Goal: Task Accomplishment & Management: Use online tool/utility

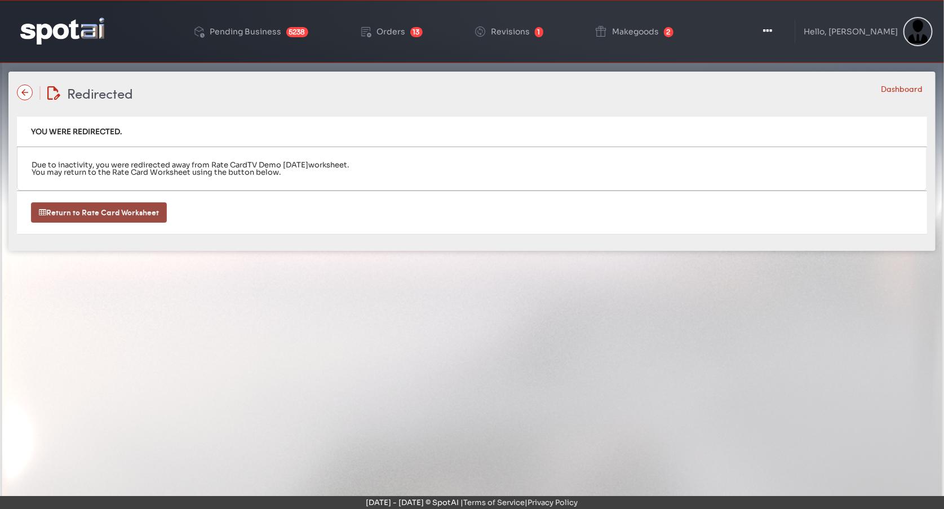
click at [144, 211] on link "Return to Rate Card Worksheet" at bounding box center [99, 212] width 136 height 20
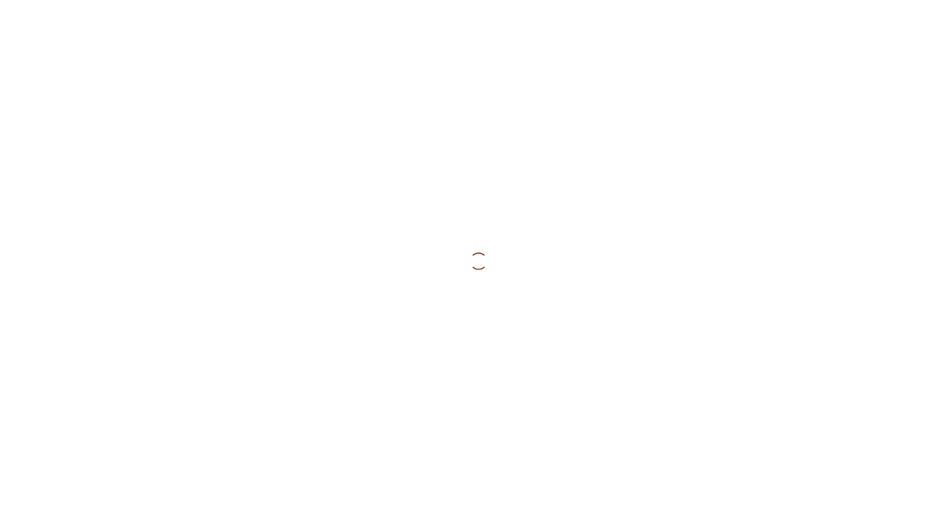
type input "**********"
type input "*********"
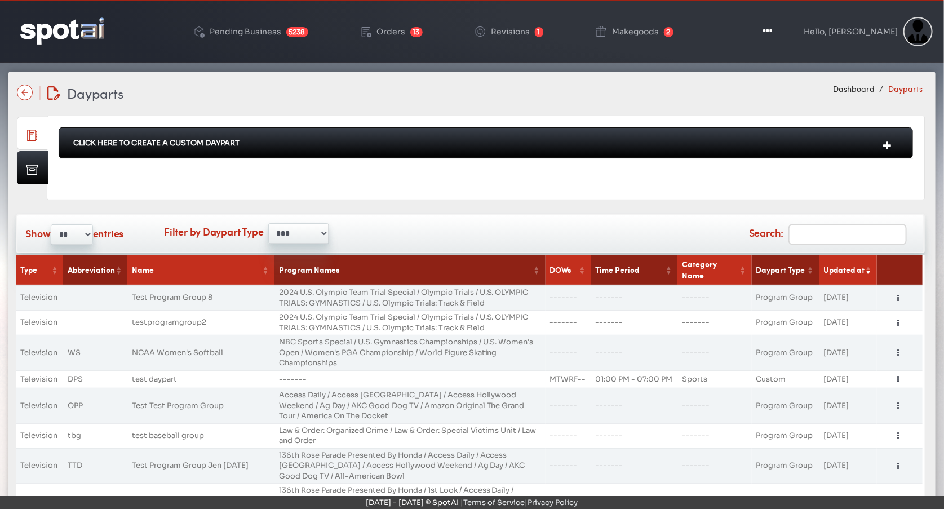
click at [130, 341] on td "NCAA Women's Softball" at bounding box center [200, 353] width 147 height 36
click at [77, 370] on td "DPS" at bounding box center [95, 378] width 64 height 17
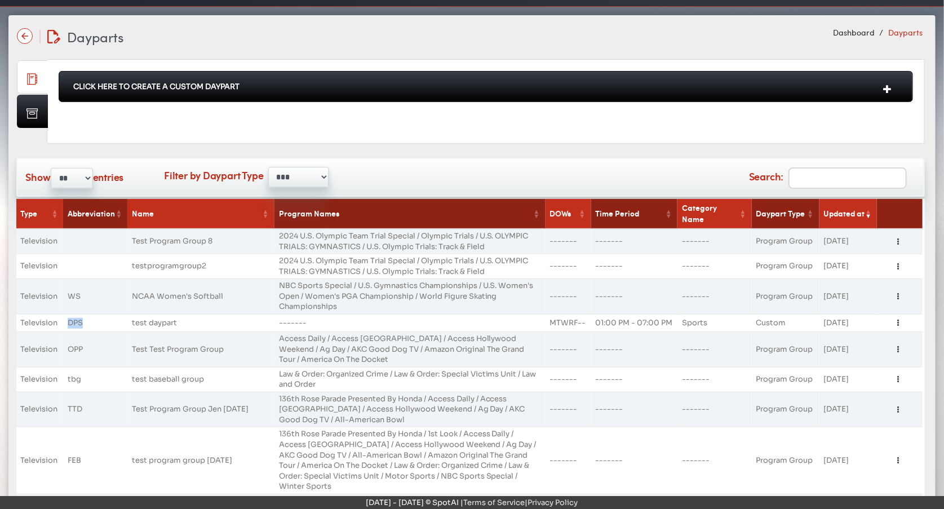
scroll to position [202, 0]
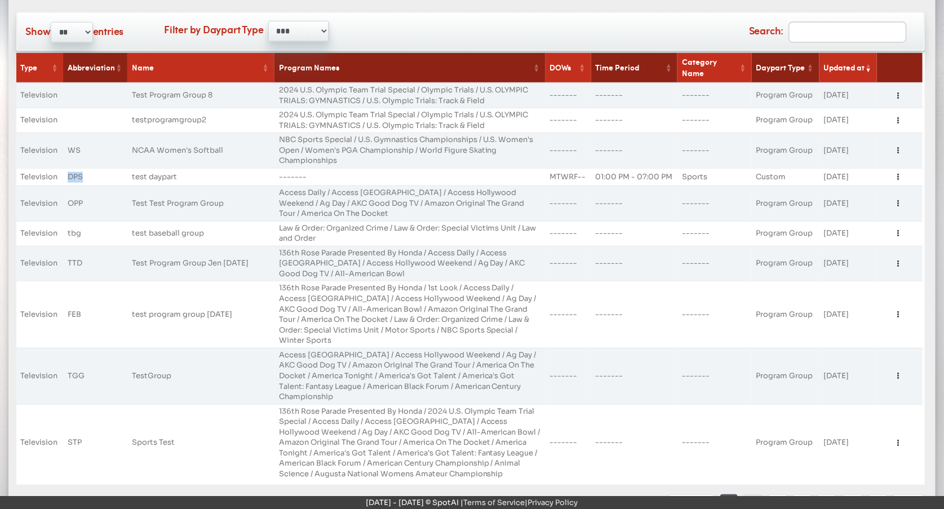
click at [750, 494] on link "2" at bounding box center [752, 504] width 19 height 20
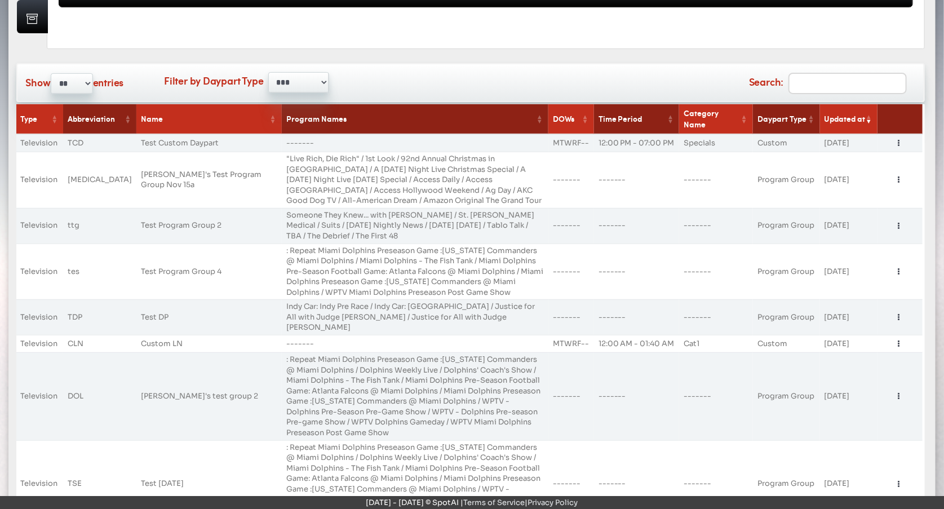
scroll to position [123, 0]
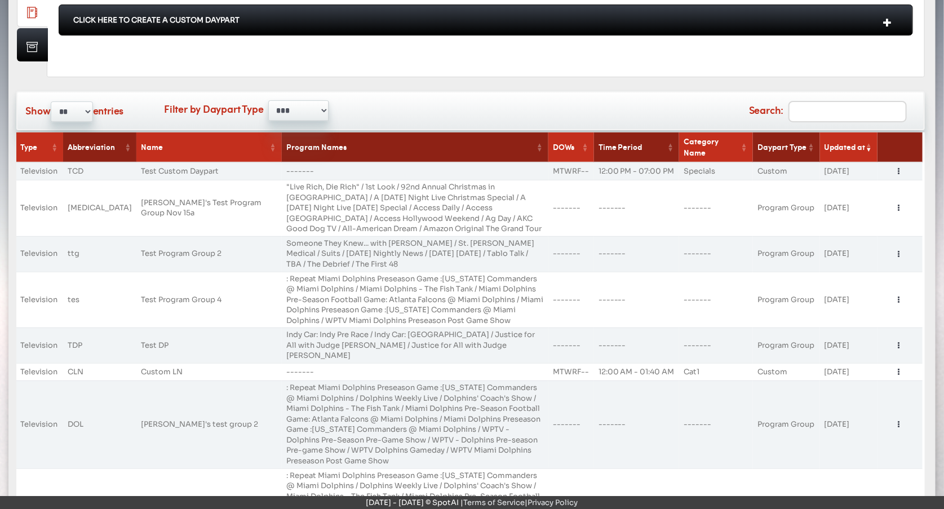
click at [29, 139] on th "Type" at bounding box center [39, 147] width 47 height 30
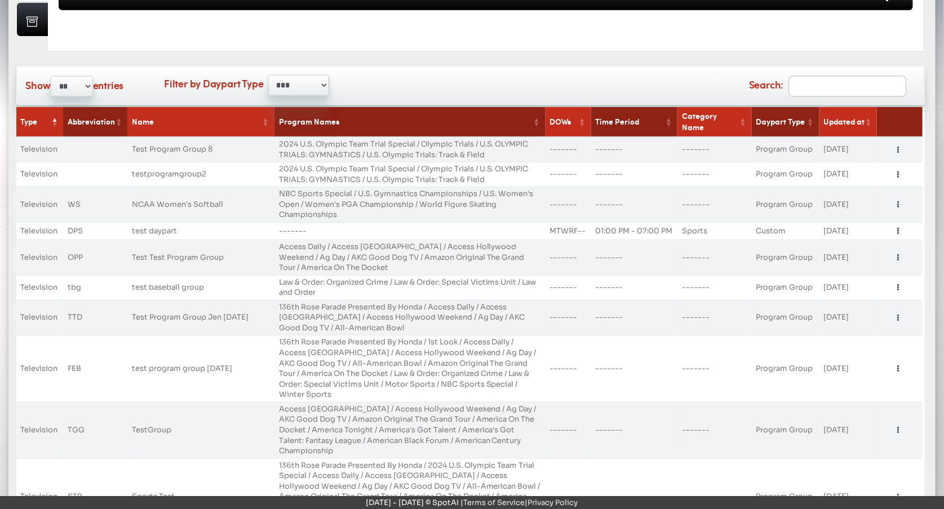
scroll to position [202, 0]
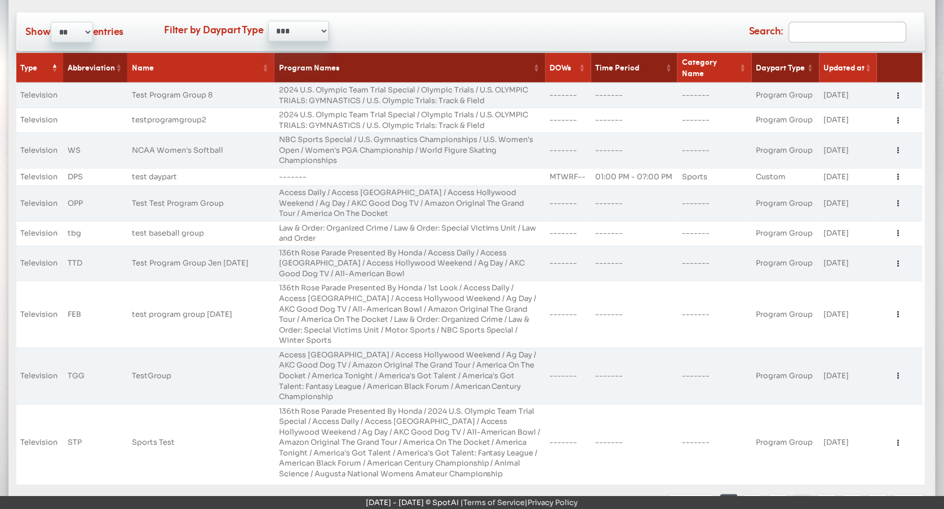
click at [801, 494] on link "4" at bounding box center [802, 504] width 19 height 20
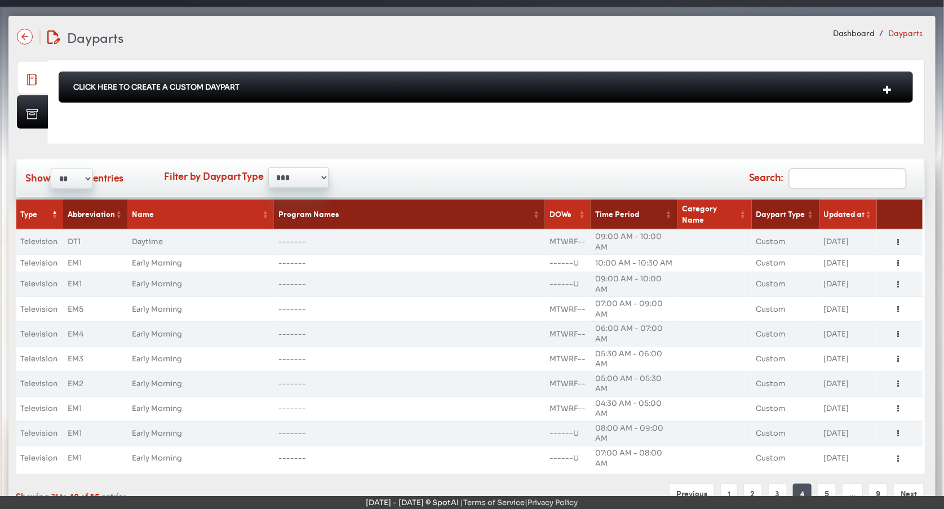
click at [142, 229] on td "Daytime" at bounding box center [200, 241] width 147 height 25
click at [348, 296] on td "-------" at bounding box center [409, 308] width 271 height 25
click at [76, 230] on td "DT1" at bounding box center [95, 241] width 64 height 25
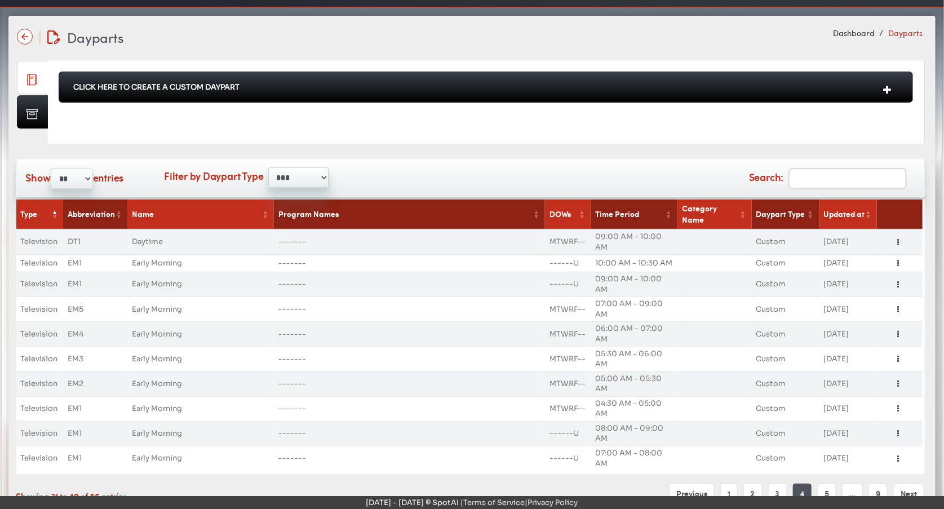
click at [214, 87] on div "Click Here To Create A Custom Daypart" at bounding box center [486, 87] width 854 height 31
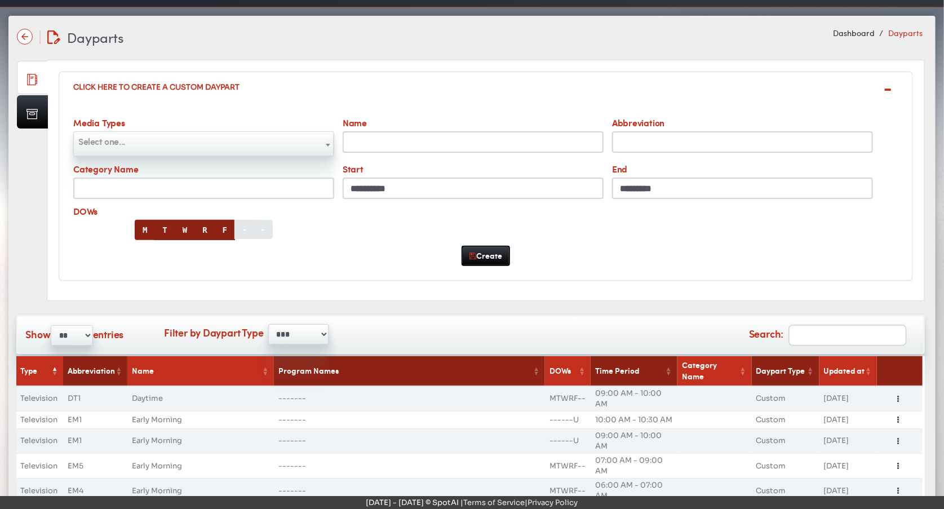
click at [190, 43] on div "Dayparts Dayparts Dashboard Dayparts" at bounding box center [472, 37] width 910 height 20
click at [132, 86] on div "Click Here To Create A Custom Daypart" at bounding box center [486, 87] width 854 height 30
